Goal: Task Accomplishment & Management: Manage account settings

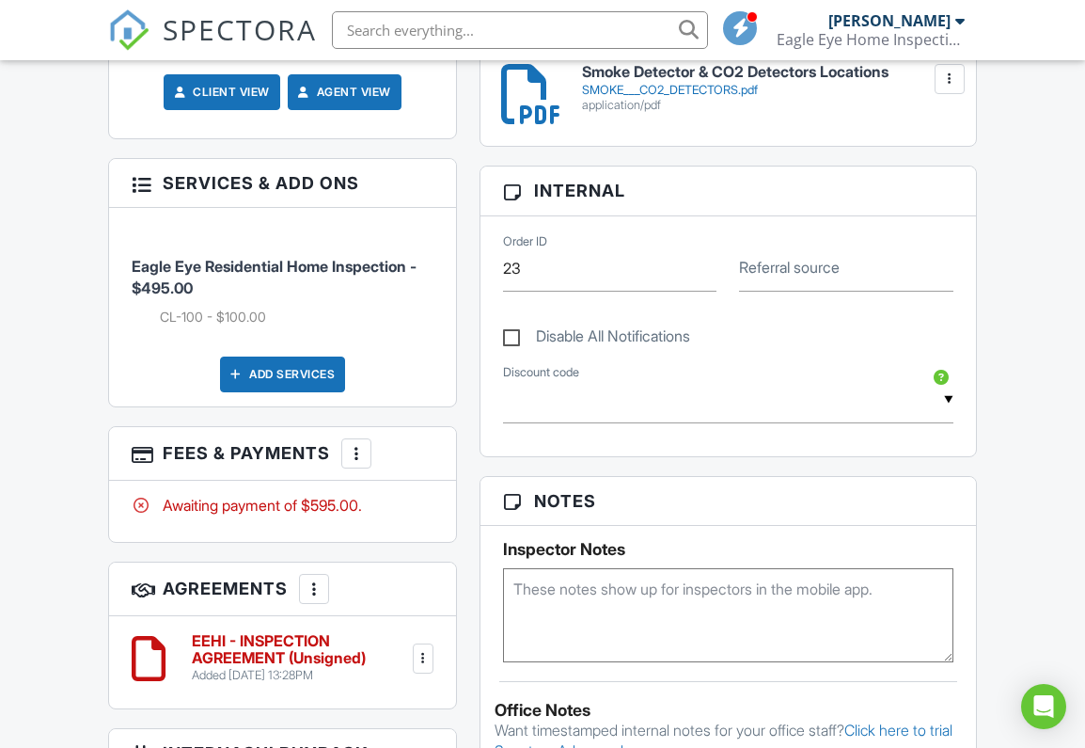
scroll to position [924, 0]
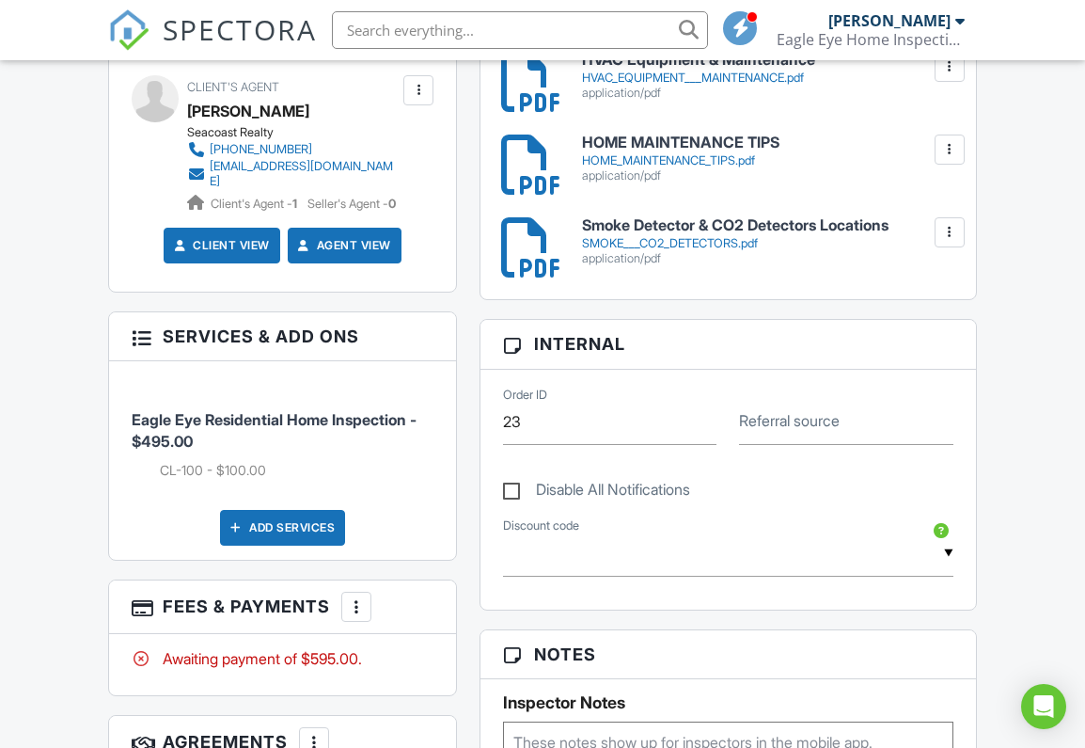
scroll to position [848, 0]
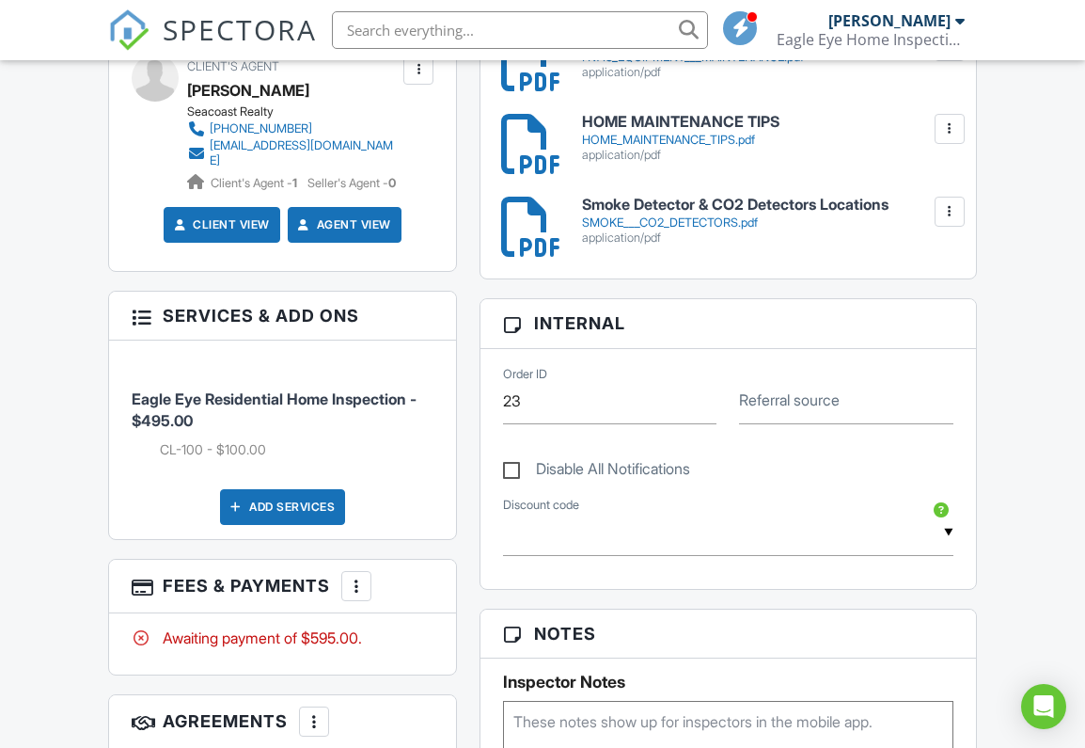
click at [360, 595] on div at bounding box center [356, 586] width 19 height 19
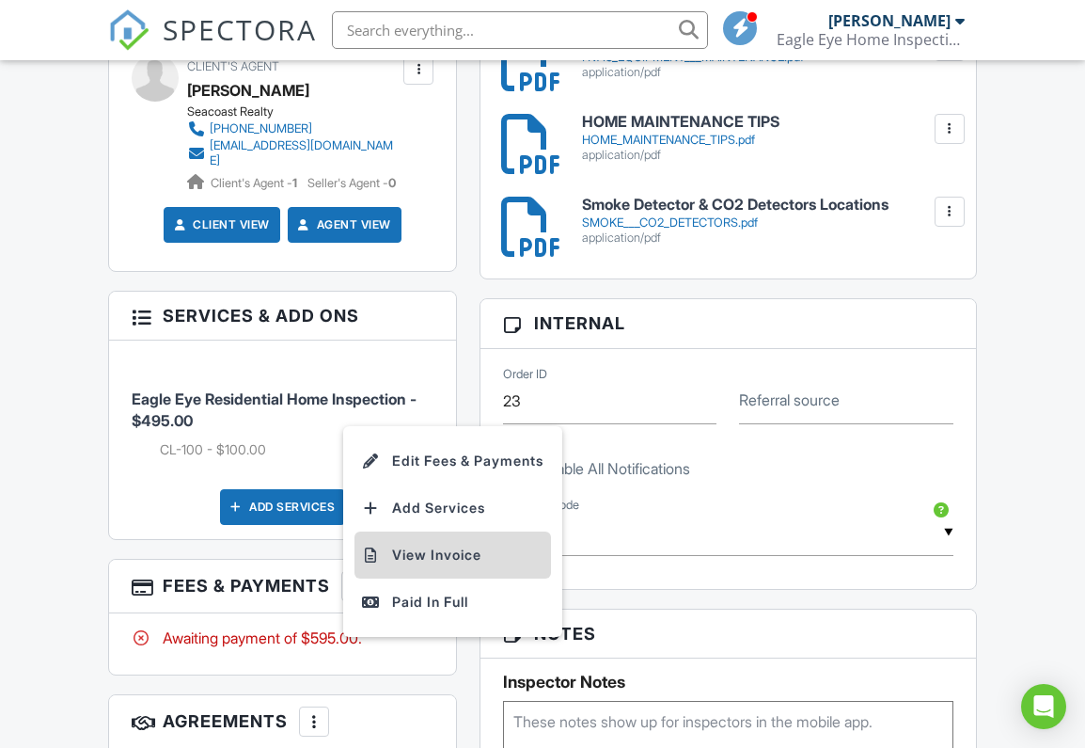
click at [433, 578] on li "View Invoice" at bounding box center [453, 554] width 197 height 47
